Goal: Information Seeking & Learning: Learn about a topic

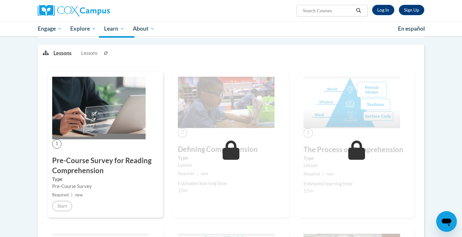
scroll to position [86, 0]
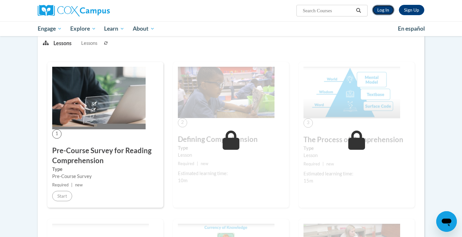
click at [385, 10] on link "Log In" at bounding box center [383, 10] width 22 height 10
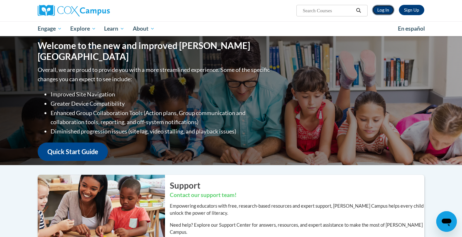
click at [386, 9] on link "Log In" at bounding box center [383, 10] width 22 height 10
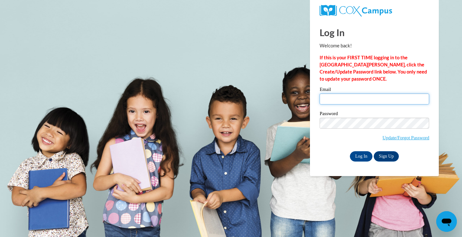
type input "ttate3@daltonstate.edu"
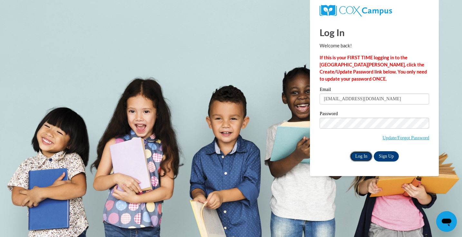
click at [362, 154] on input "Log In" at bounding box center [361, 156] width 23 height 10
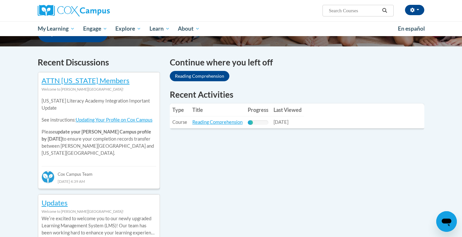
scroll to position [181, 0]
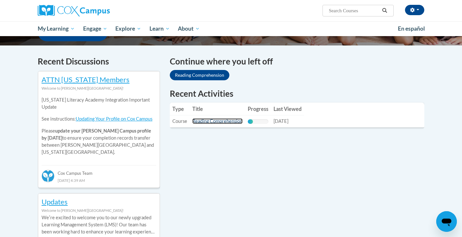
click at [217, 120] on link "Reading Comprehension" at bounding box center [217, 120] width 50 height 5
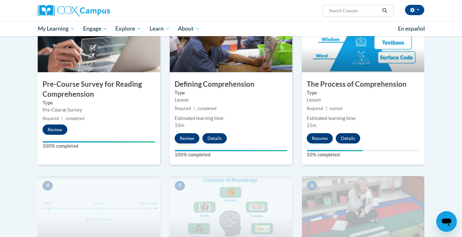
scroll to position [162, 0]
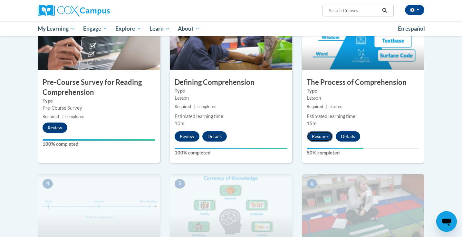
click at [317, 134] on button "Resume" at bounding box center [320, 136] width 26 height 10
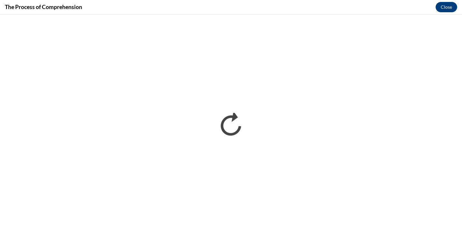
scroll to position [0, 0]
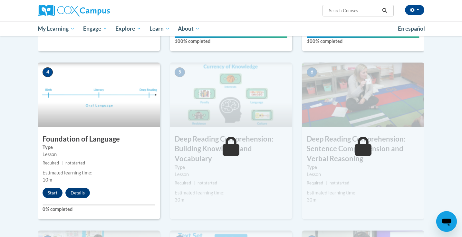
scroll to position [286, 0]
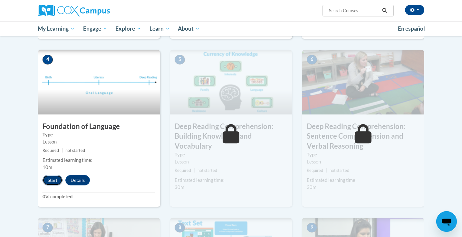
click at [51, 178] on button "Start" at bounding box center [53, 180] width 20 height 10
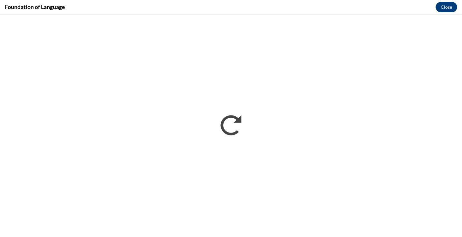
scroll to position [0, 0]
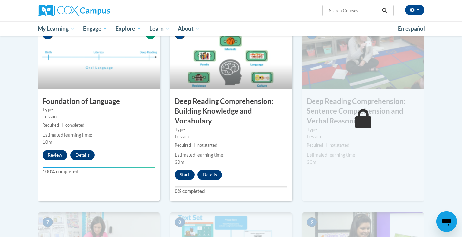
scroll to position [321, 0]
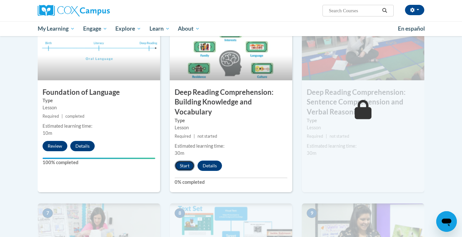
click at [185, 165] on button "Start" at bounding box center [185, 165] width 20 height 10
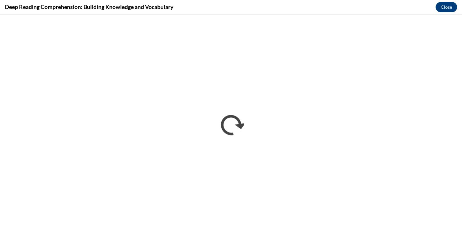
scroll to position [0, 0]
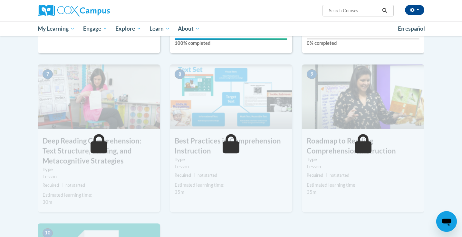
scroll to position [430, 0]
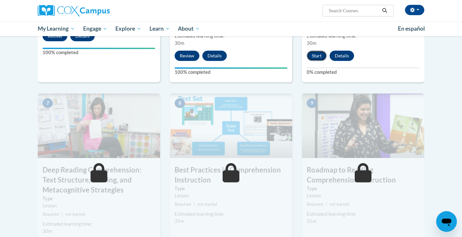
click at [314, 53] on button "Start" at bounding box center [317, 56] width 20 height 10
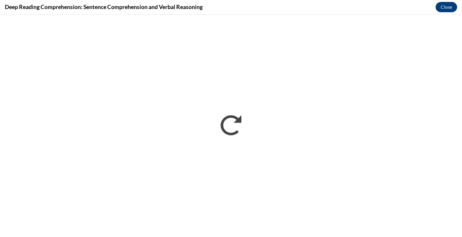
scroll to position [0, 0]
